Goal: Task Accomplishment & Management: Use online tool/utility

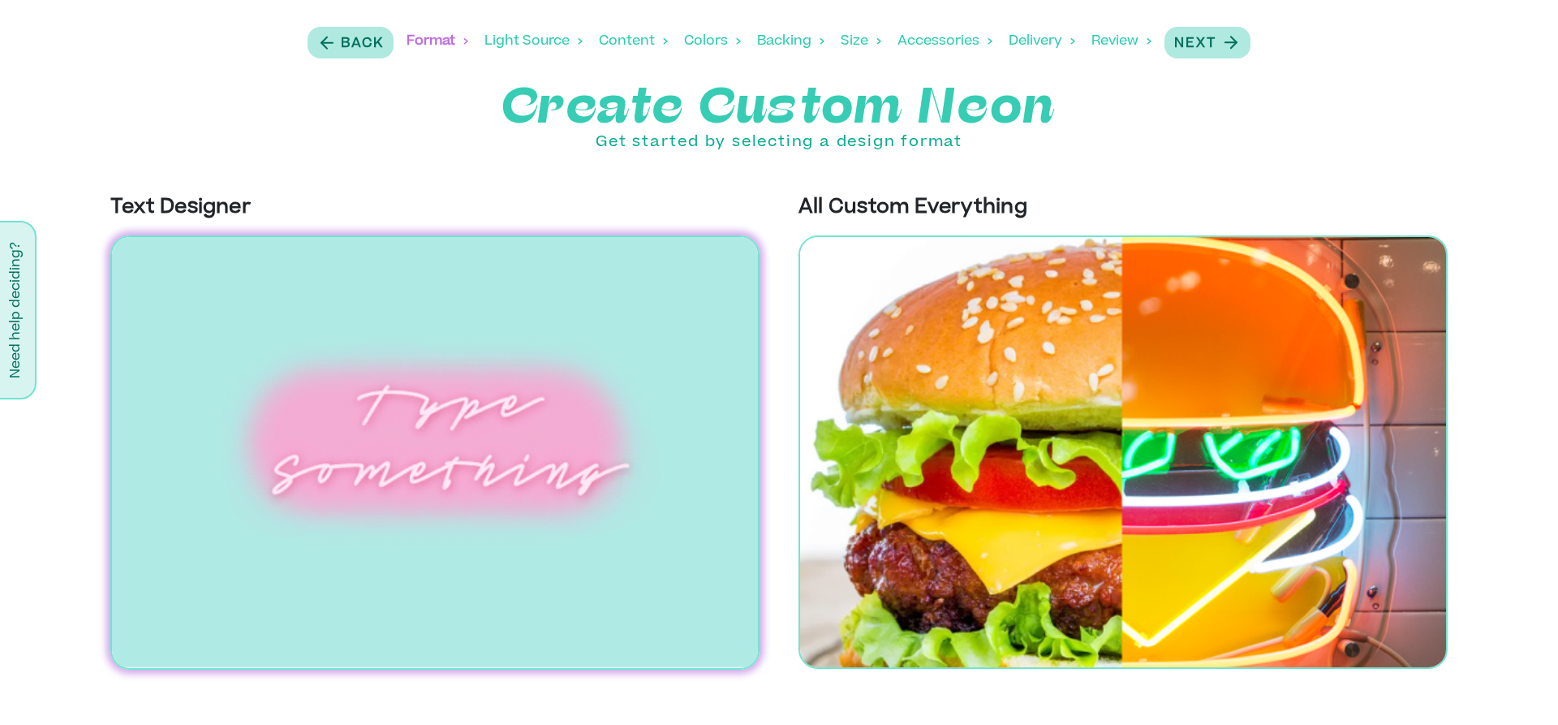
click at [467, 467] on img at bounding box center [434, 452] width 649 height 434
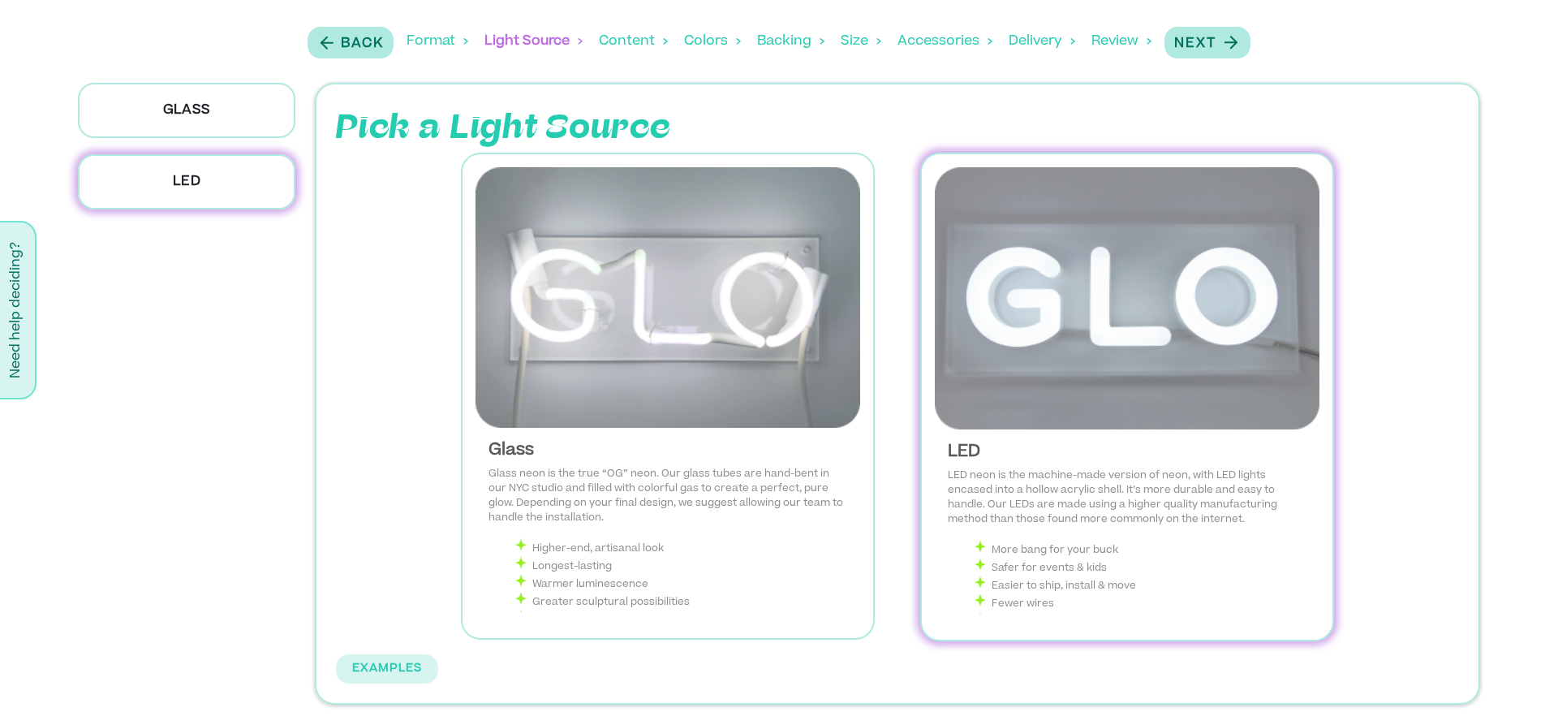
click at [216, 180] on p "LED" at bounding box center [186, 181] width 217 height 55
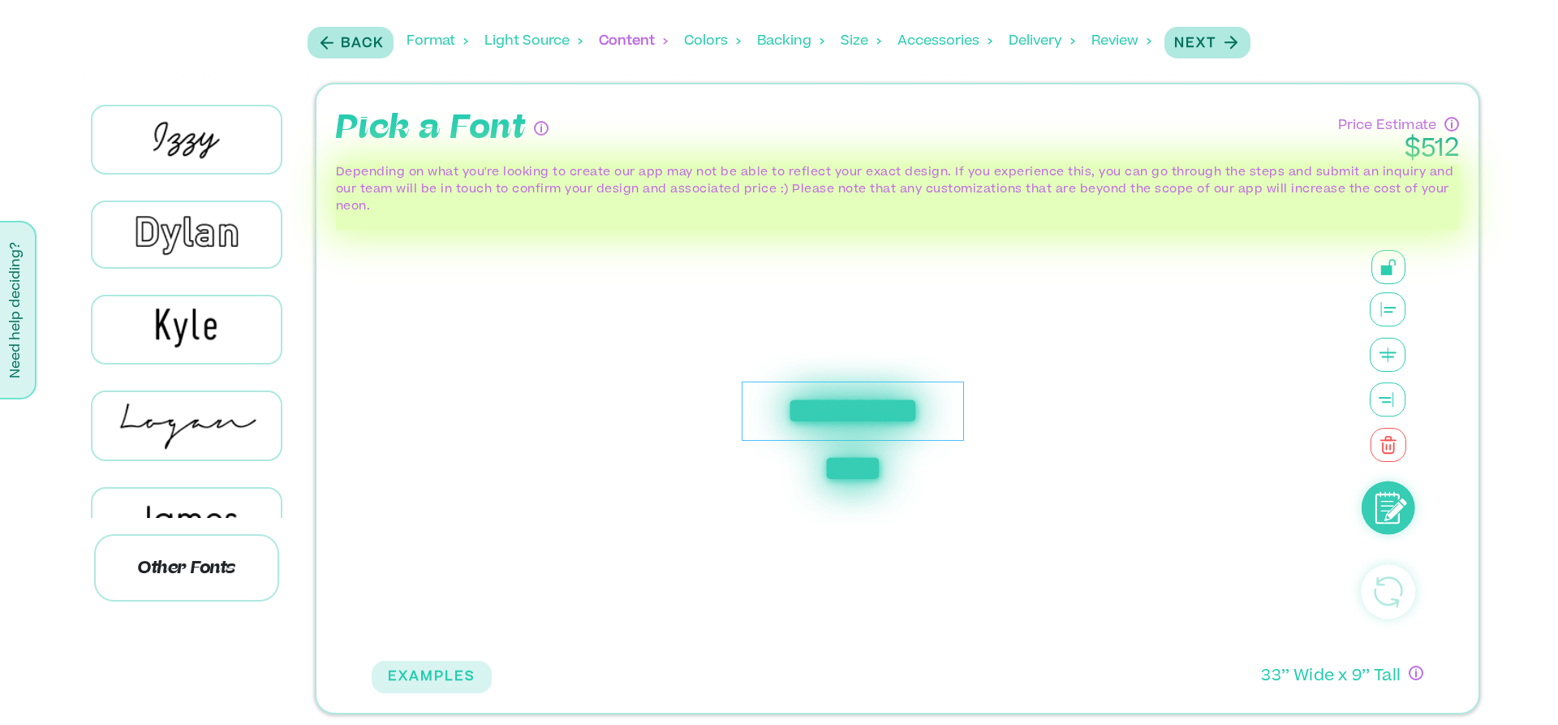
scroll to position [467, 0]
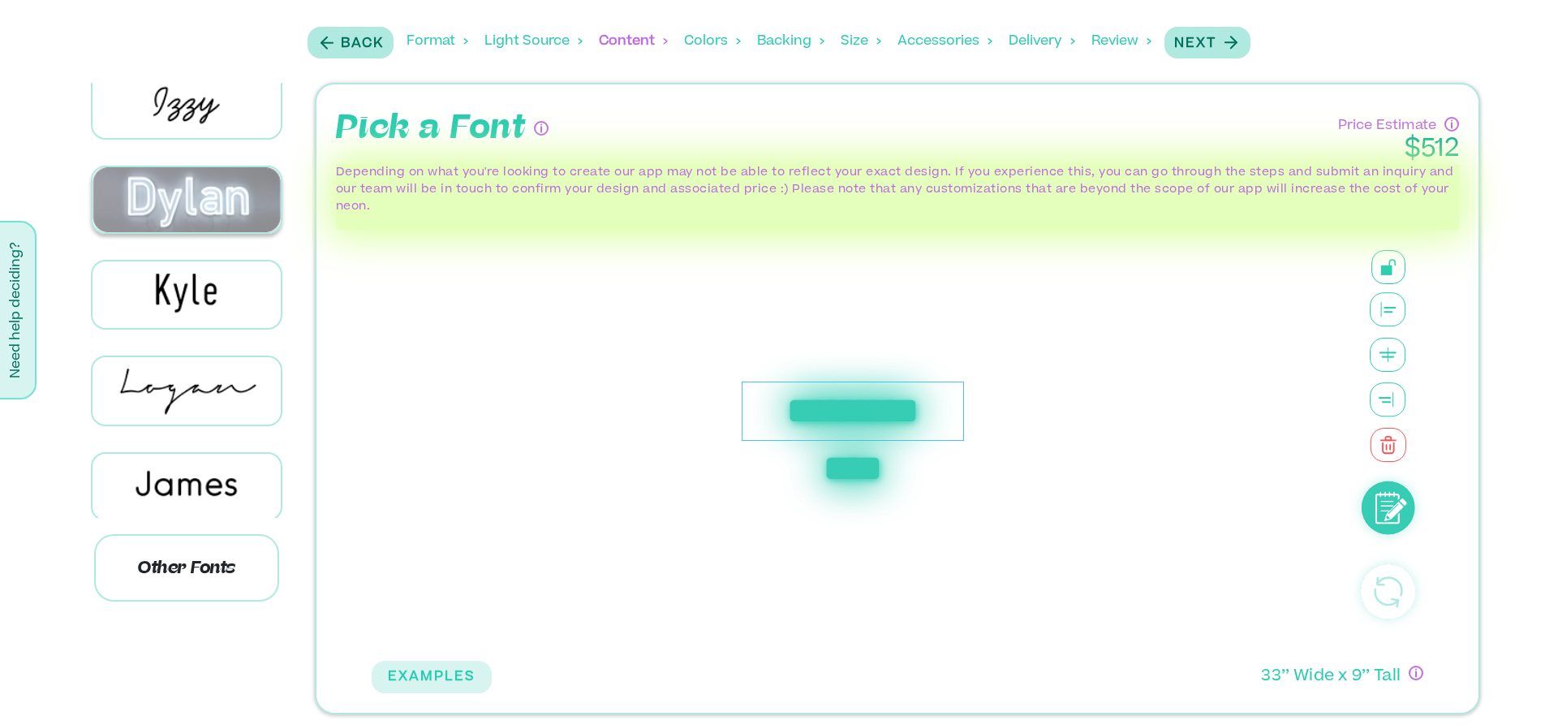
click at [208, 233] on img at bounding box center [187, 200] width 188 height 66
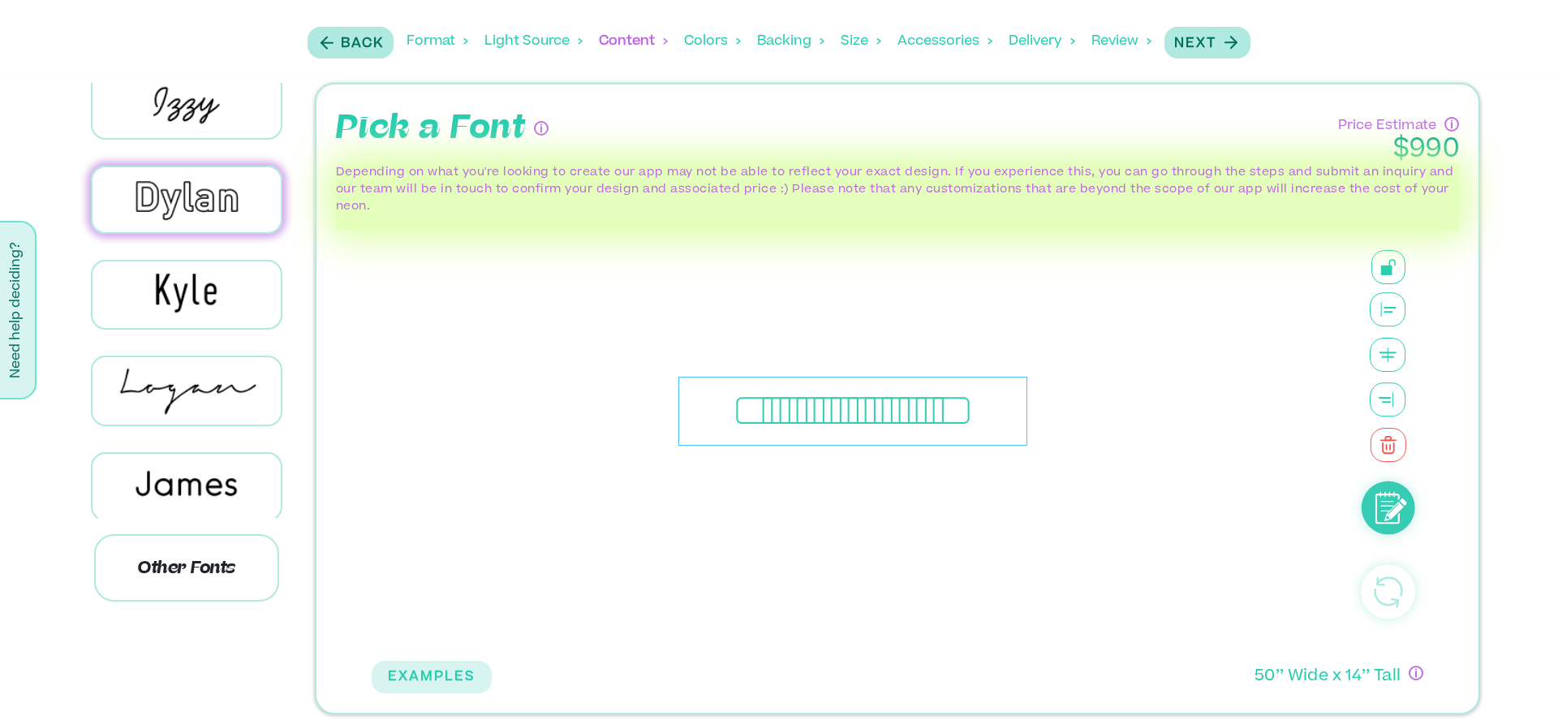
click at [862, 416] on div "**********" at bounding box center [852, 411] width 349 height 69
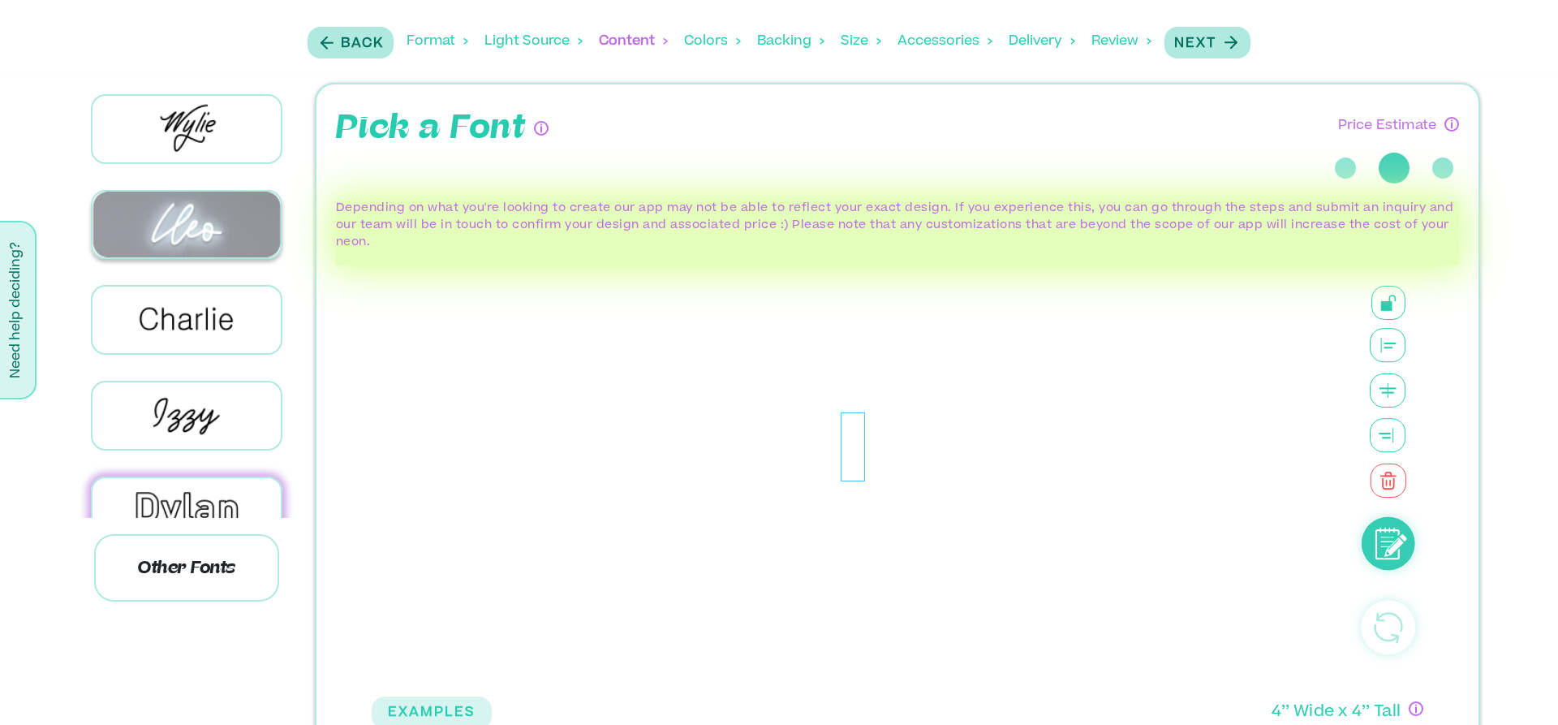
scroll to position [0, 0]
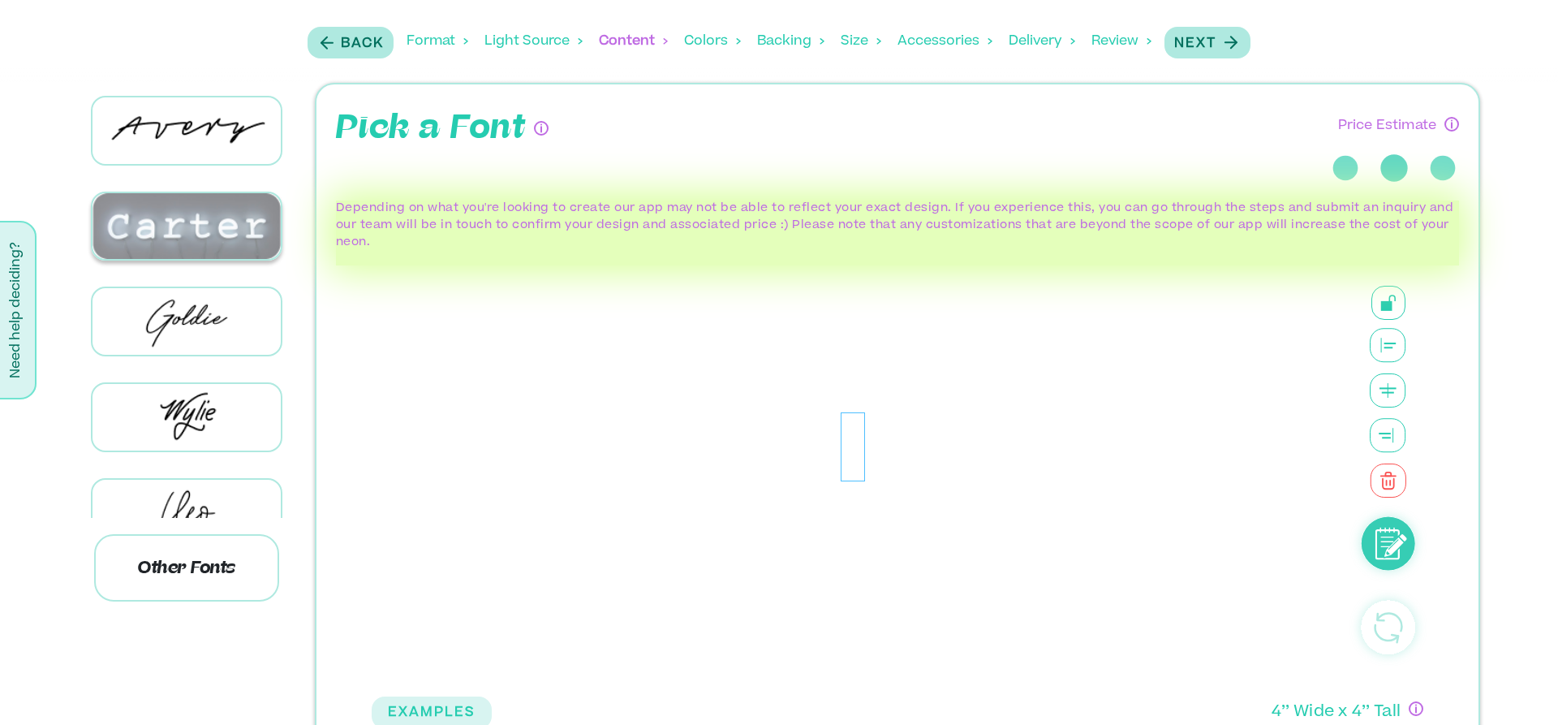
click at [222, 233] on img at bounding box center [187, 226] width 188 height 66
click at [176, 229] on img at bounding box center [187, 226] width 188 height 66
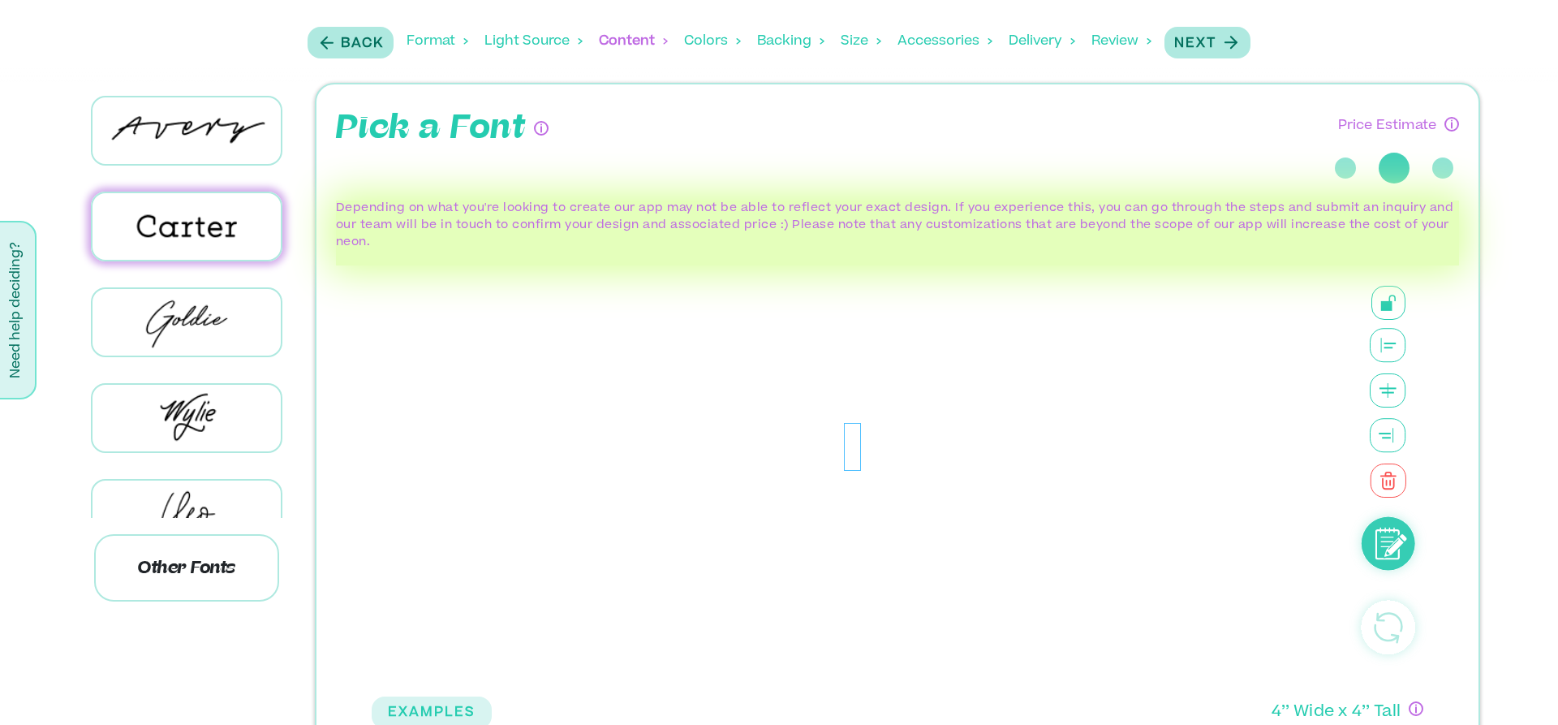
click at [799, 209] on p "Depending on what you're looking to create our app may not be able to reflect y…" at bounding box center [897, 225] width 1123 height 51
click at [856, 461] on div at bounding box center [852, 447] width 17 height 48
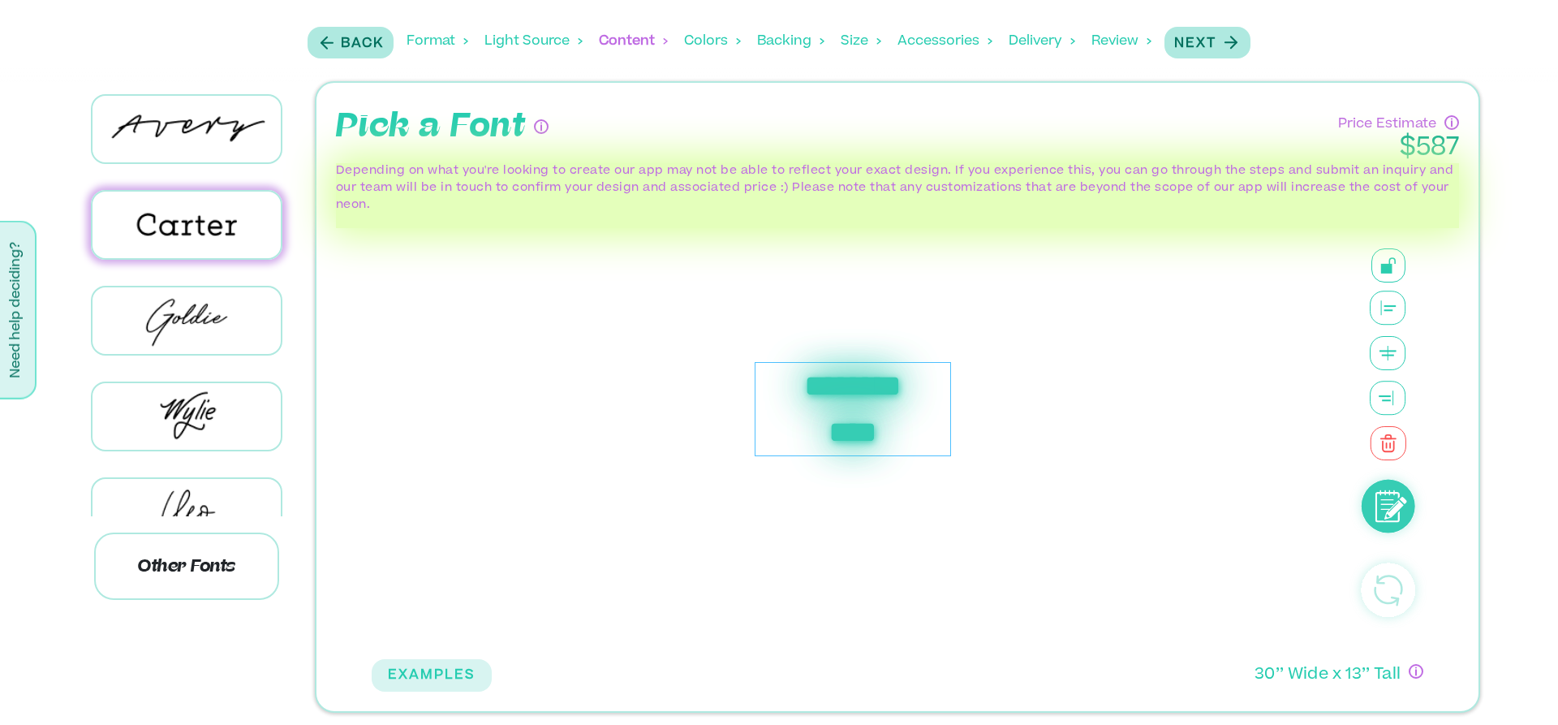
scroll to position [2, 0]
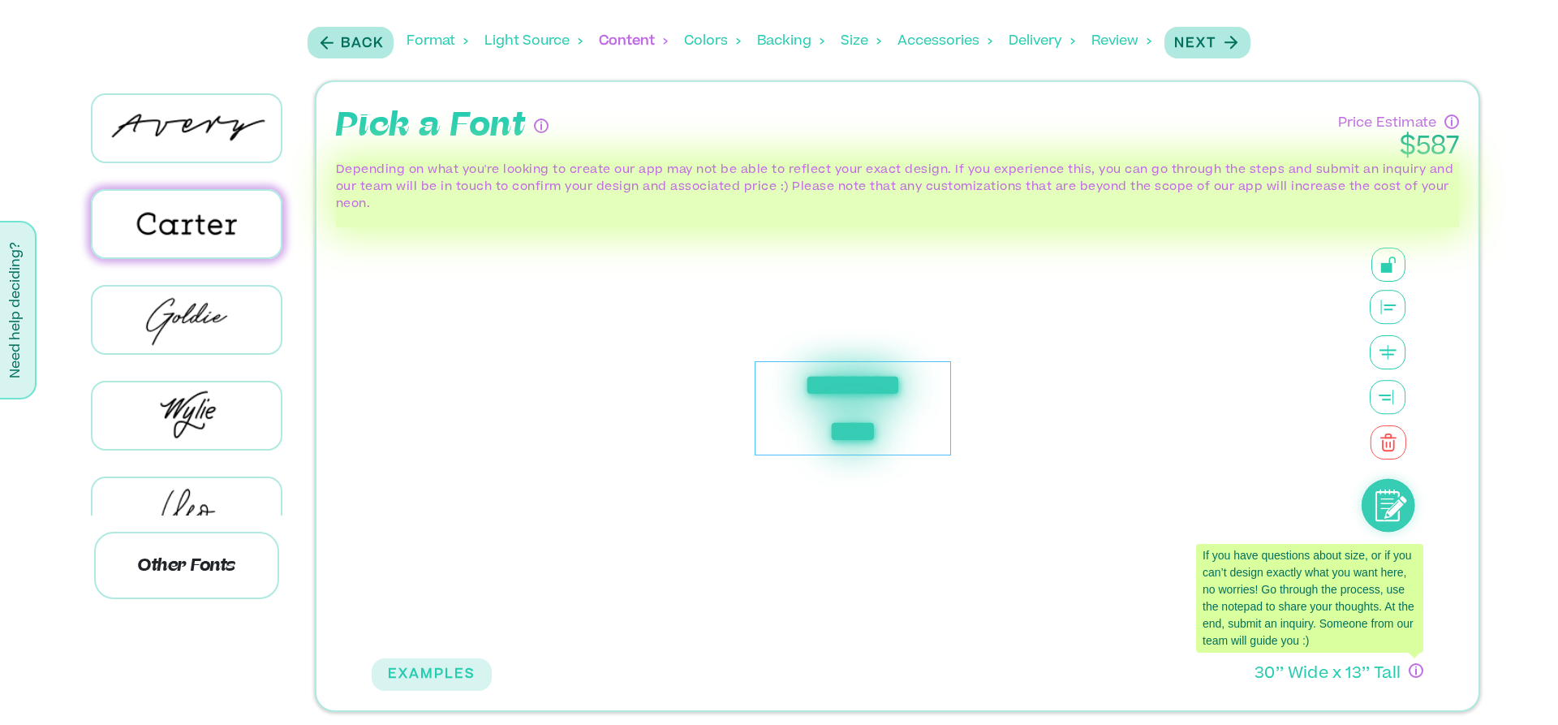
click at [1415, 670] on icon "If you have questions about size, or if you can’t design exactly what you want …" at bounding box center [1416, 670] width 15 height 15
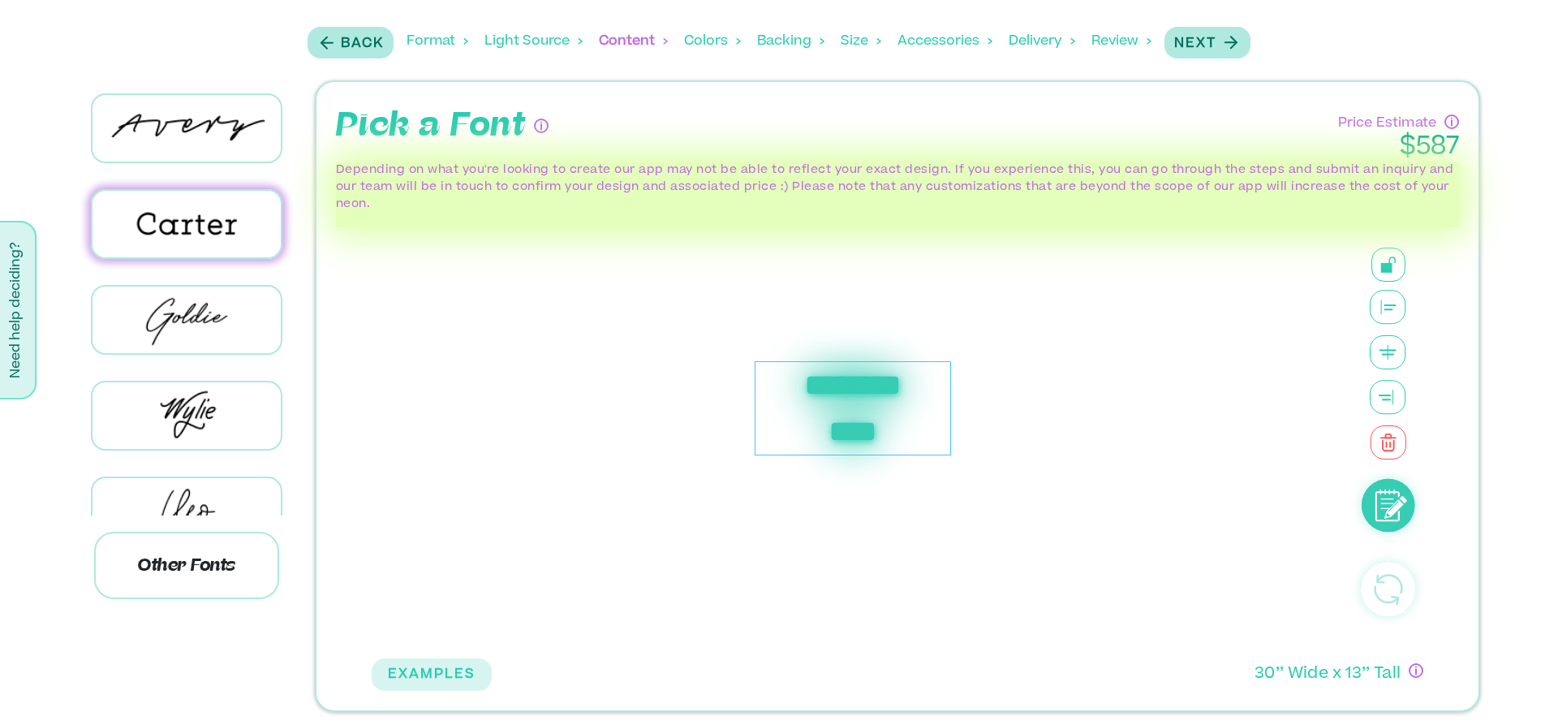
click at [714, 44] on div "Colors" at bounding box center [712, 41] width 57 height 50
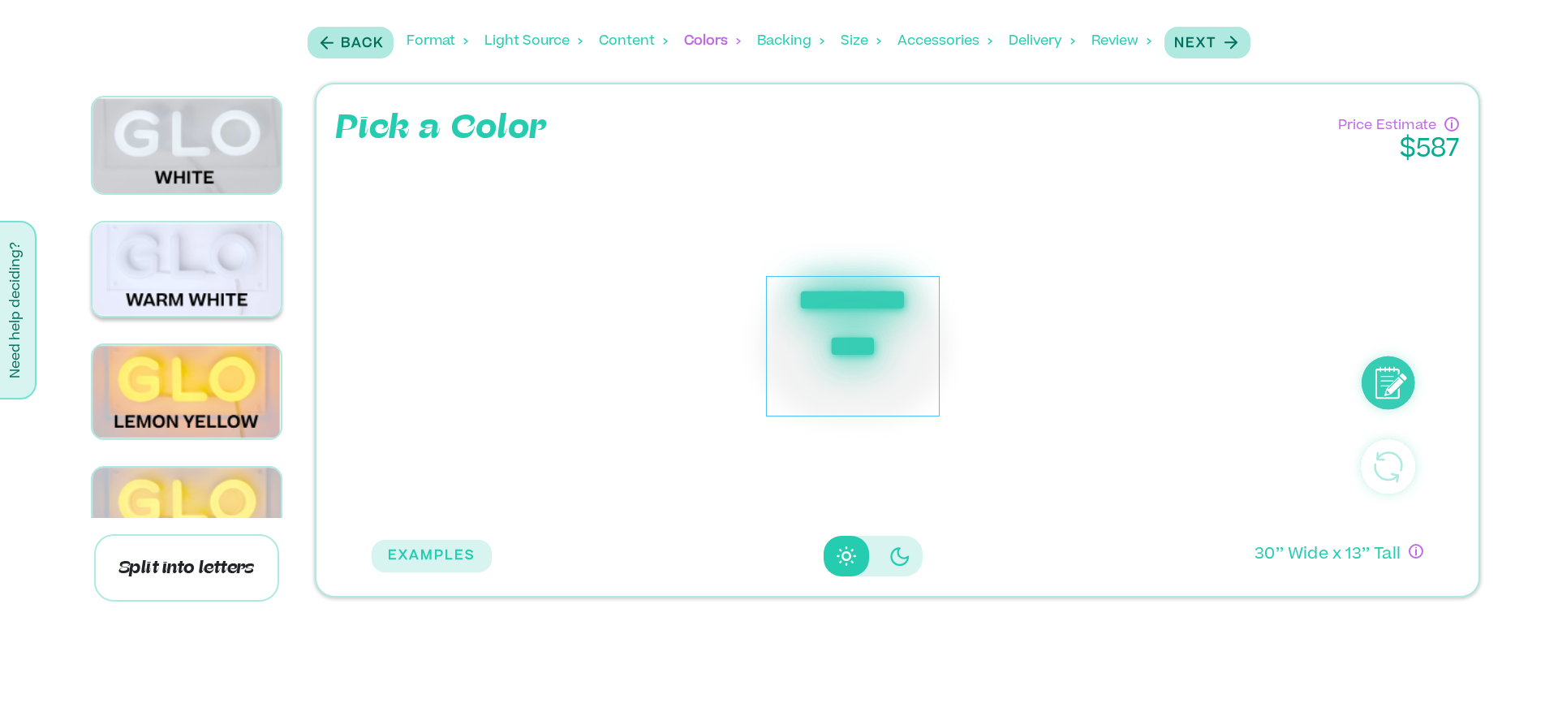
click at [191, 258] on img at bounding box center [187, 268] width 188 height 93
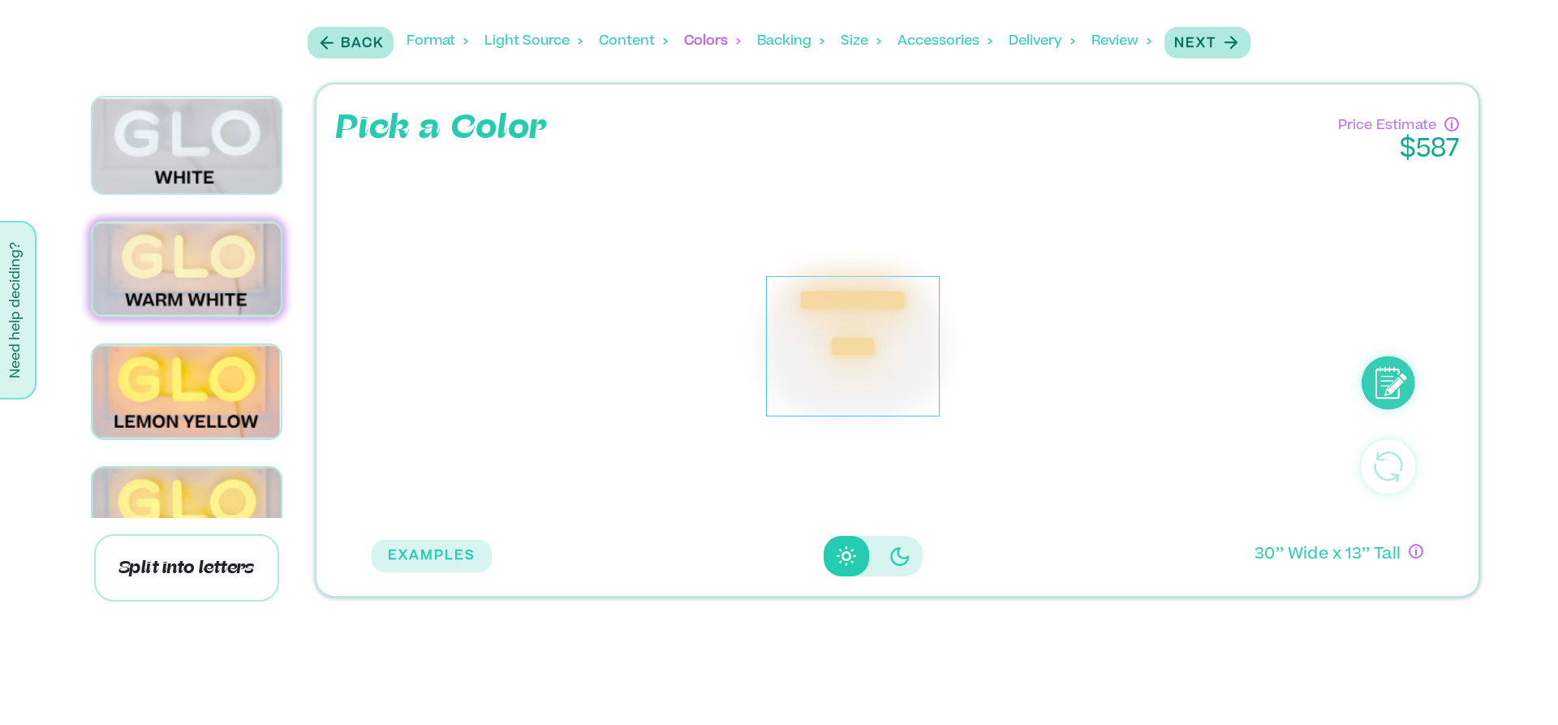
click at [795, 34] on div "Backing" at bounding box center [790, 41] width 67 height 50
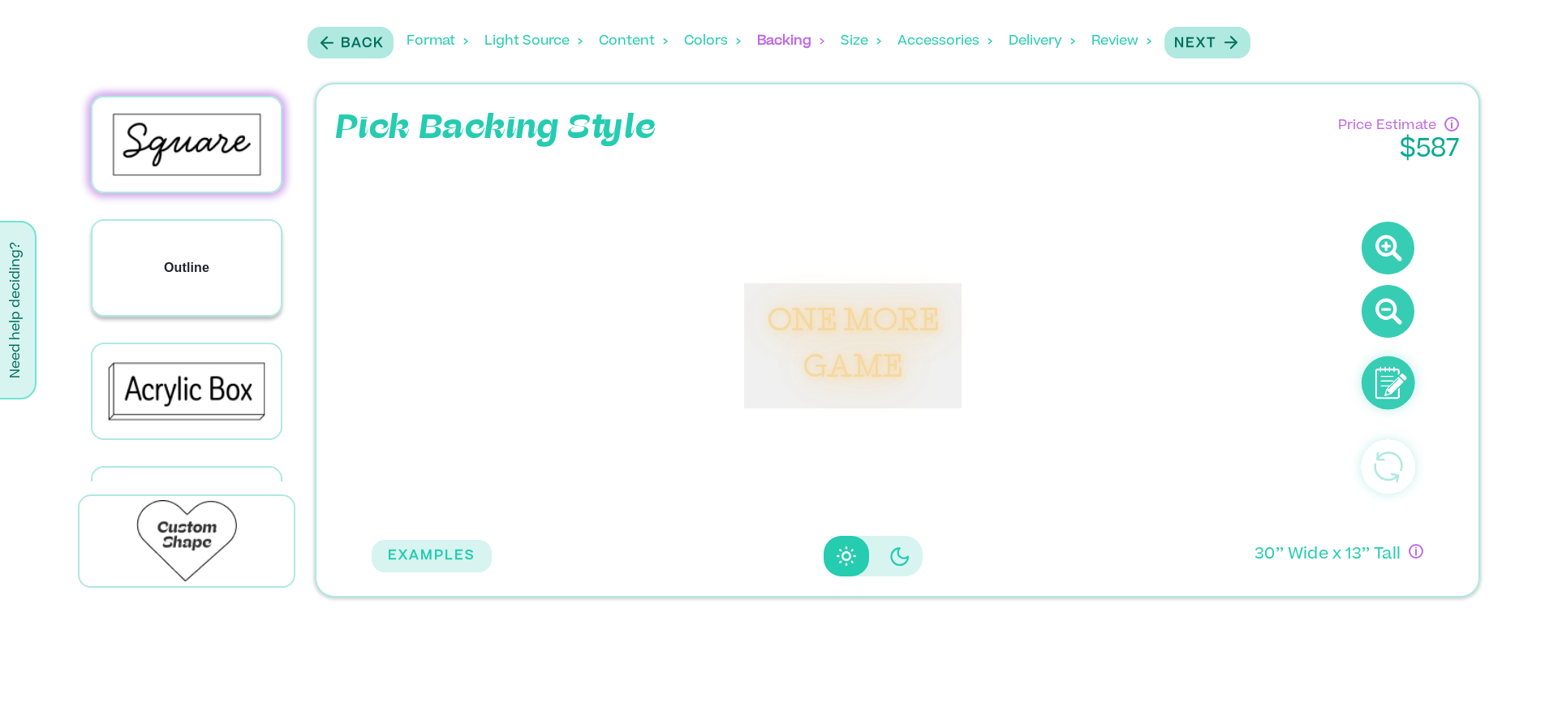
click at [162, 261] on div "Outline" at bounding box center [187, 268] width 188 height 94
